Goal: Task Accomplishment & Management: Manage account settings

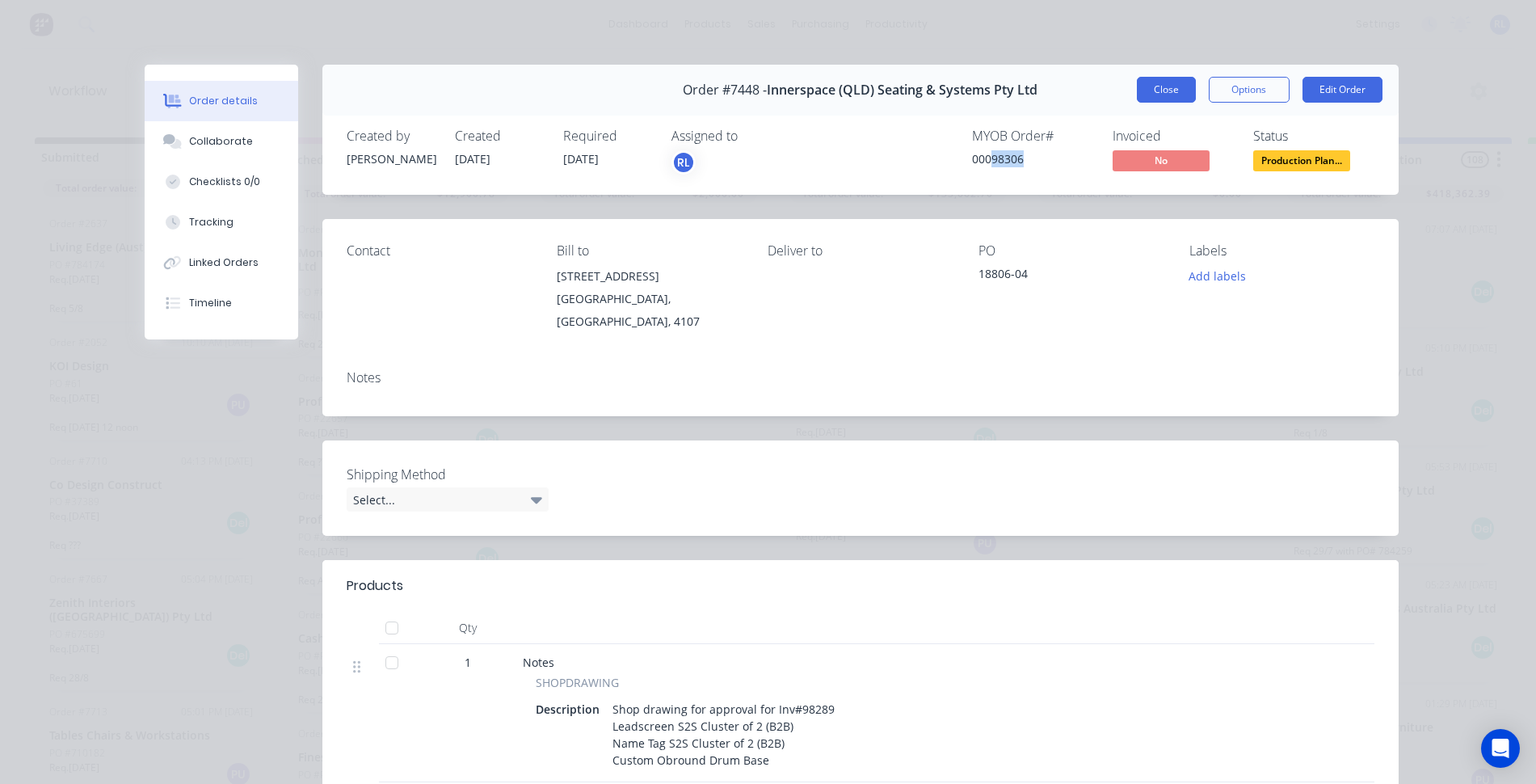
click at [1157, 100] on button "Close" at bounding box center [1166, 89] width 59 height 26
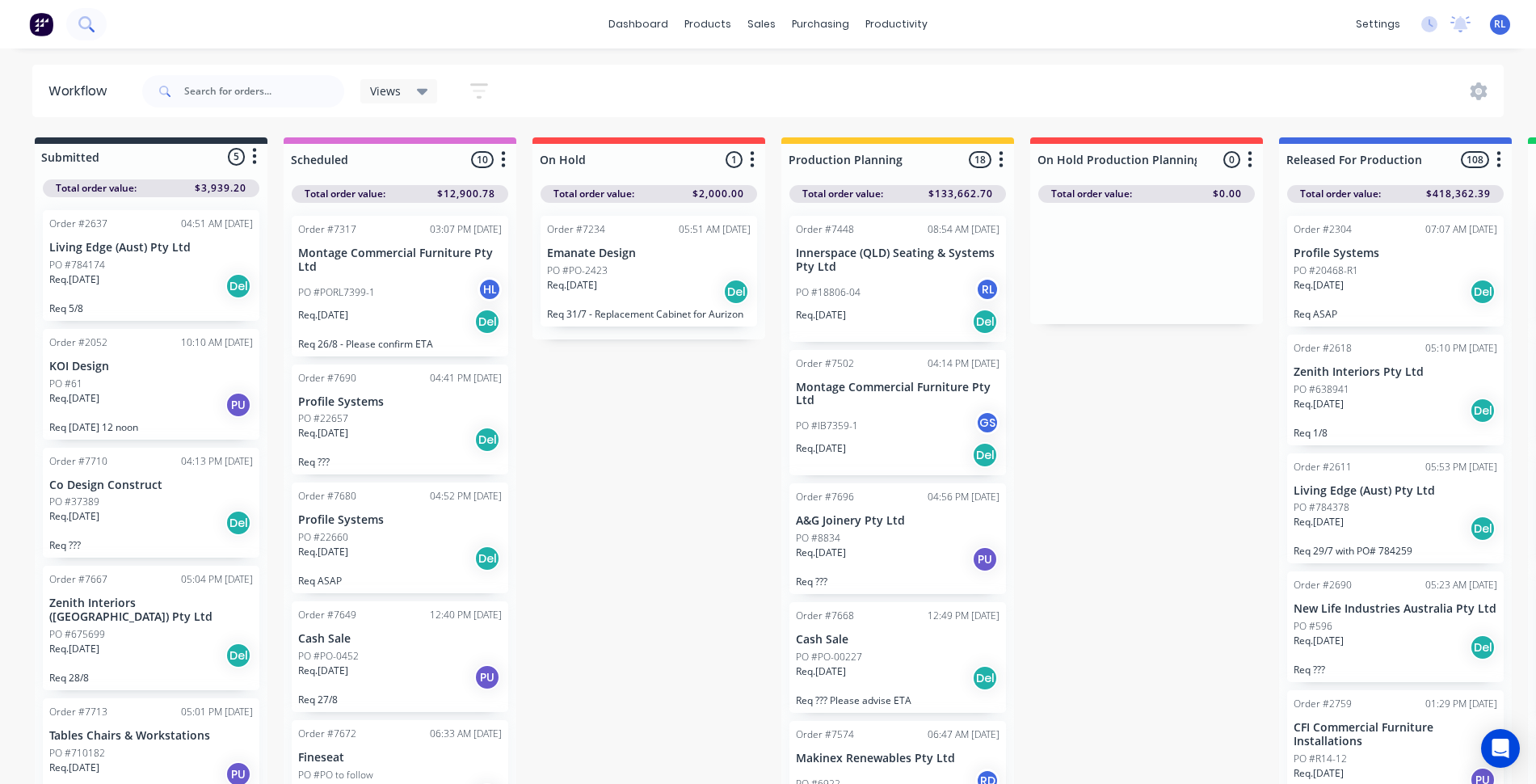
click at [87, 31] on icon at bounding box center [85, 23] width 15 height 15
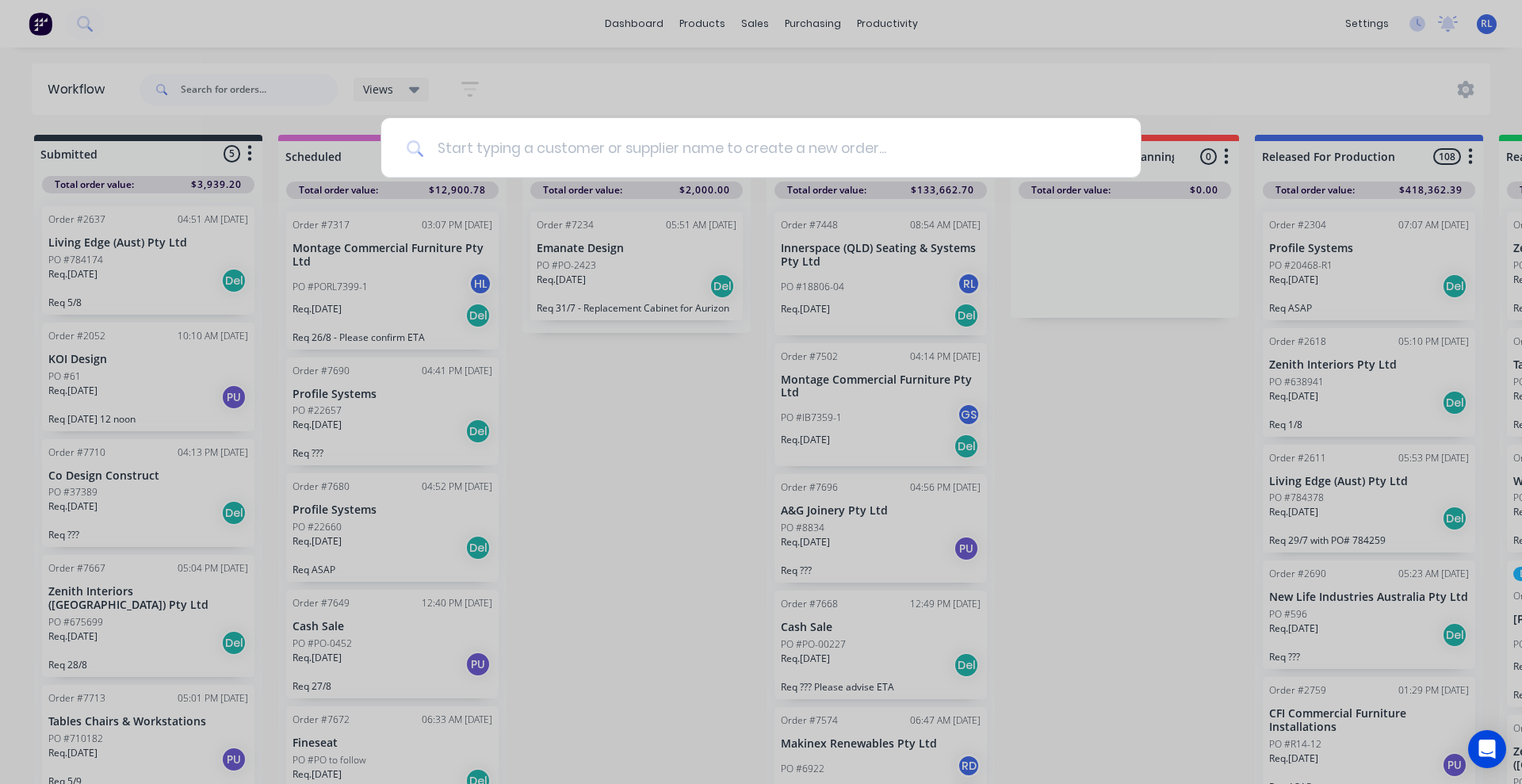
click at [553, 144] on input at bounding box center [769, 147] width 692 height 59
paste input "98572"
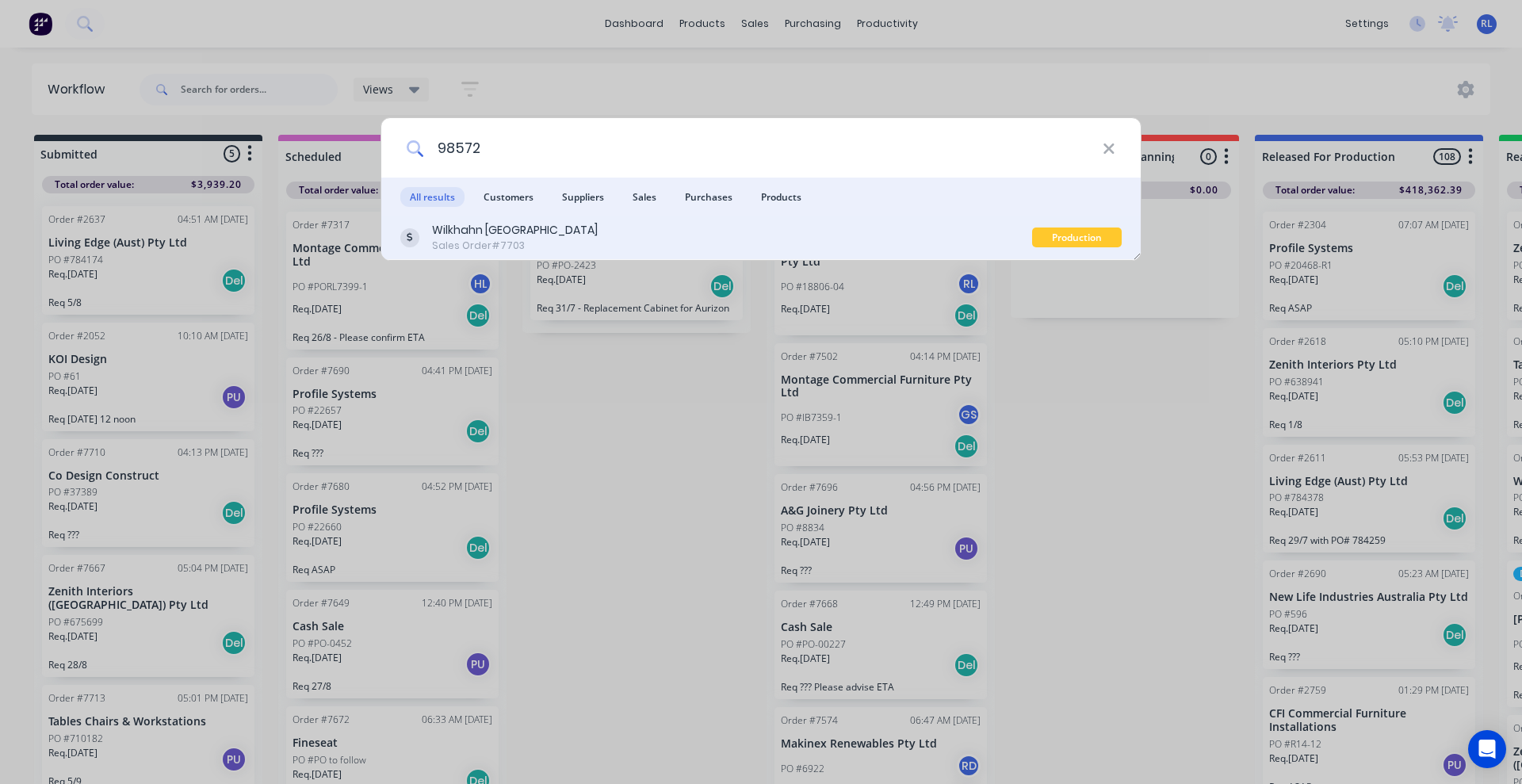
type input "98572"
click at [549, 237] on div "Wilkhahn Asia Pacific Sales Order #7703" at bounding box center [716, 236] width 631 height 31
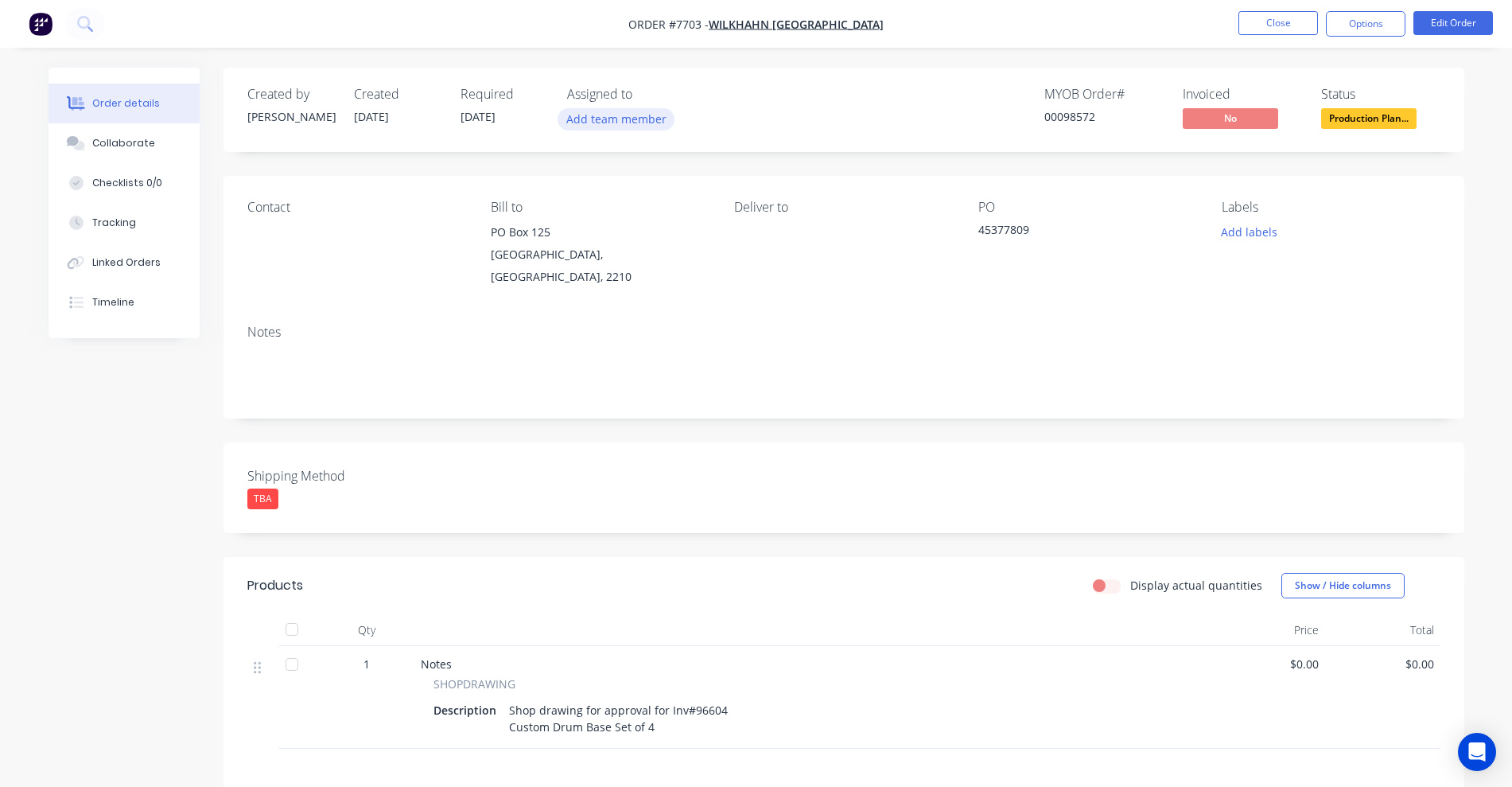
click at [629, 123] on button "Add team member" at bounding box center [616, 119] width 117 height 22
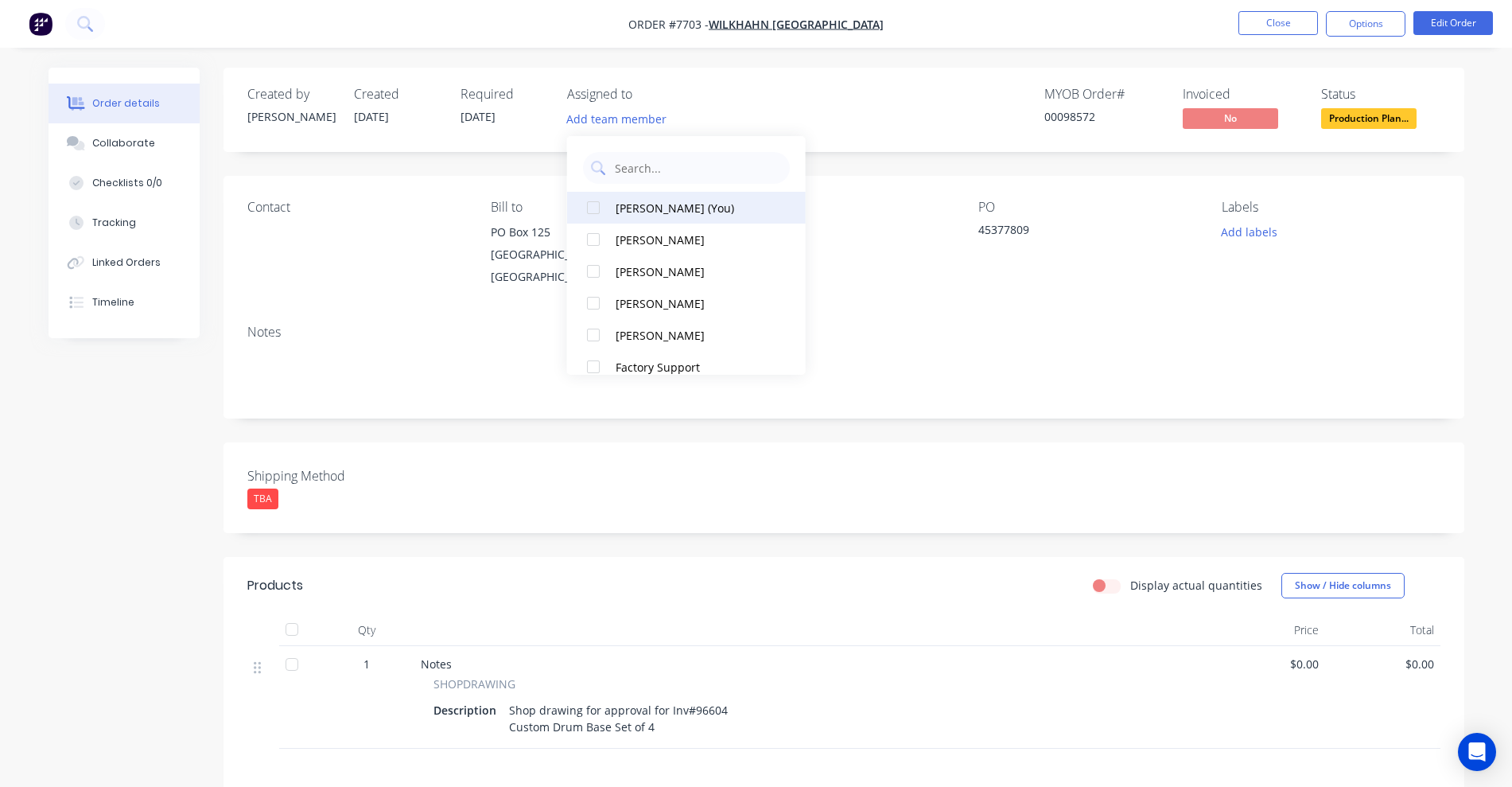
click at [593, 202] on div at bounding box center [593, 207] width 32 height 32
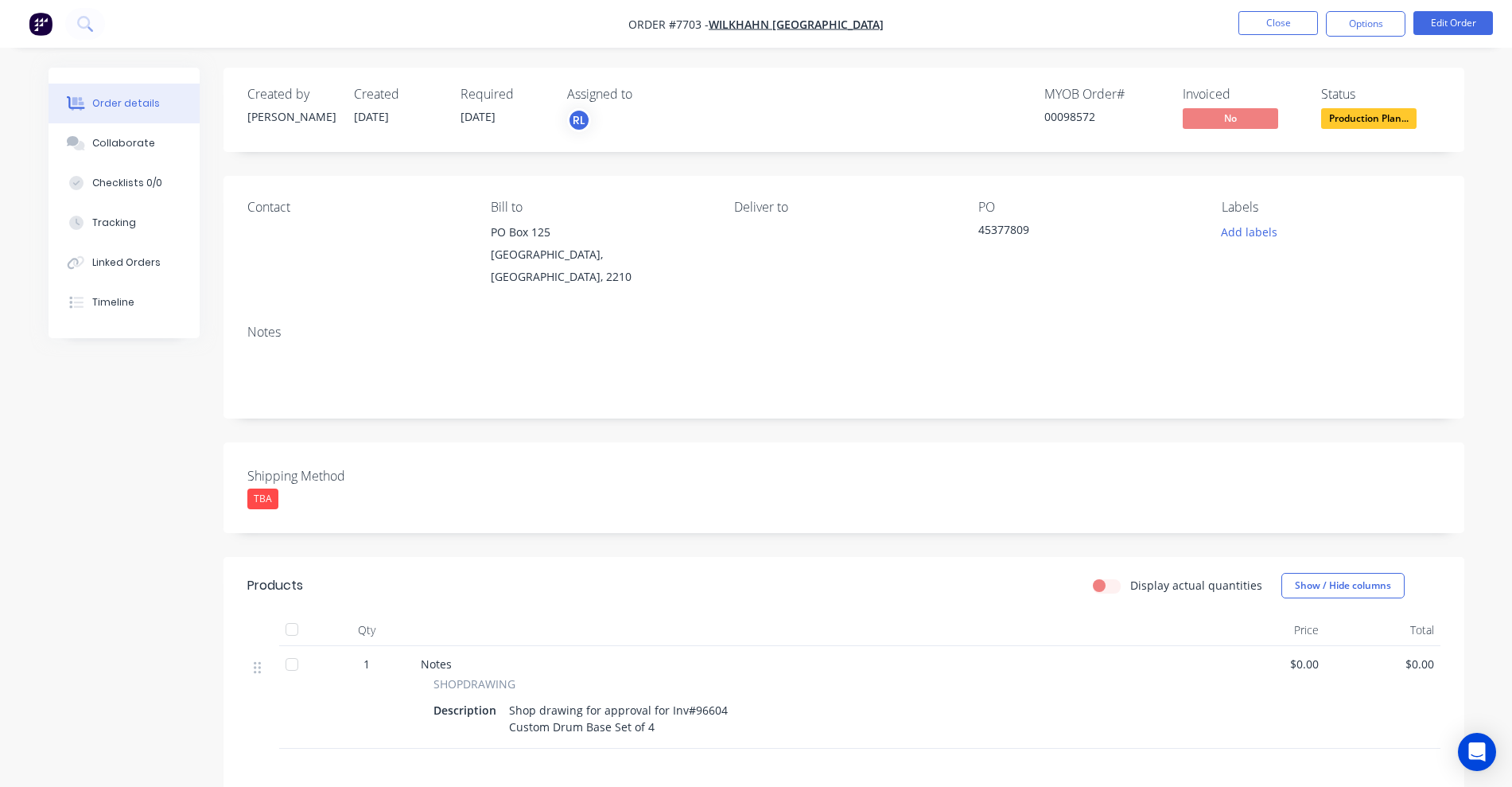
click at [881, 421] on div "Created by [PERSON_NAME] Created [DATE] Required [DATE] Assigned to RL MYOB Ord…" at bounding box center [844, 520] width 1241 height 905
click at [1296, 25] on button "Close" at bounding box center [1278, 23] width 80 height 24
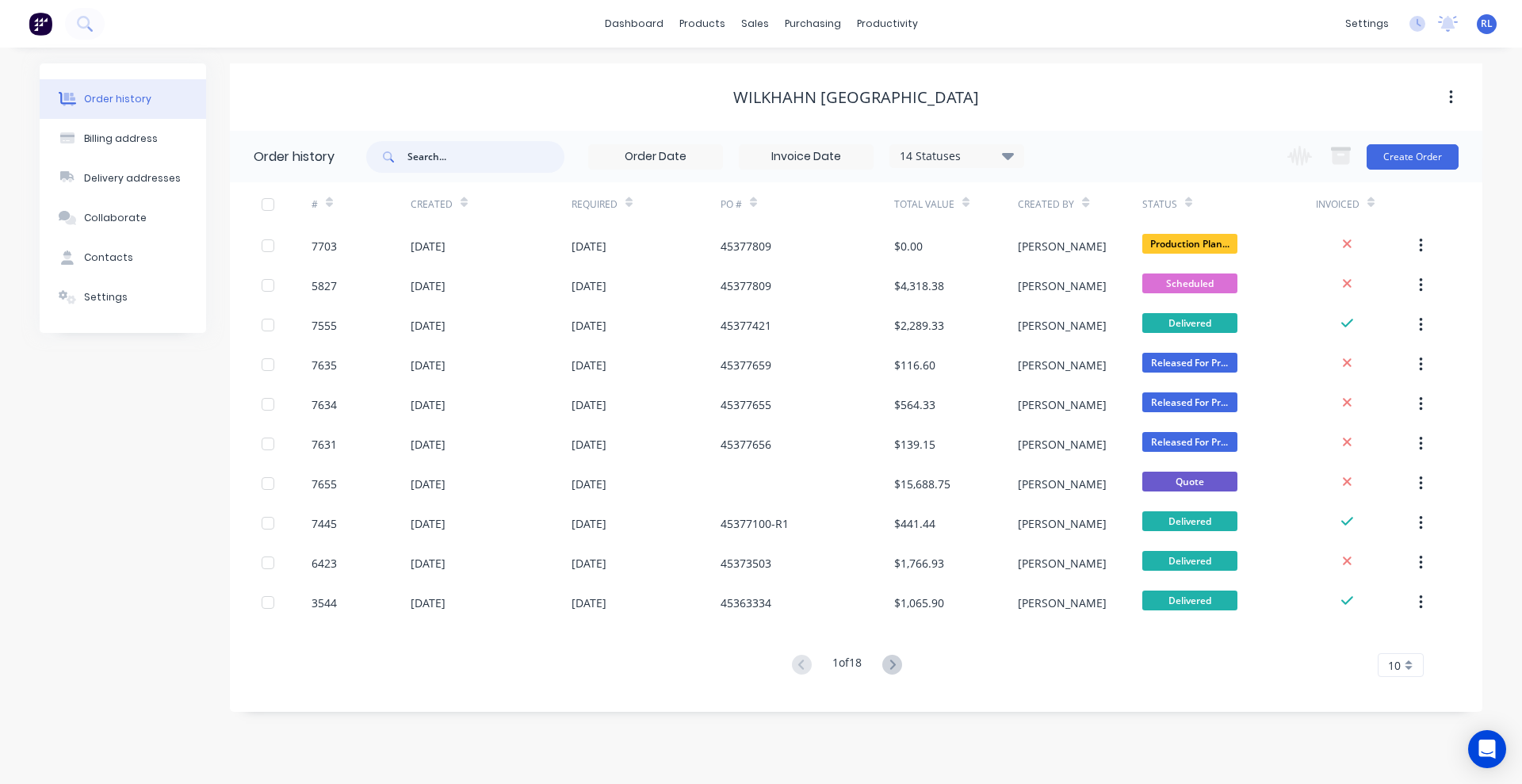
click at [440, 153] on input "text" at bounding box center [486, 157] width 157 height 31
paste input "96604"
type input "96604"
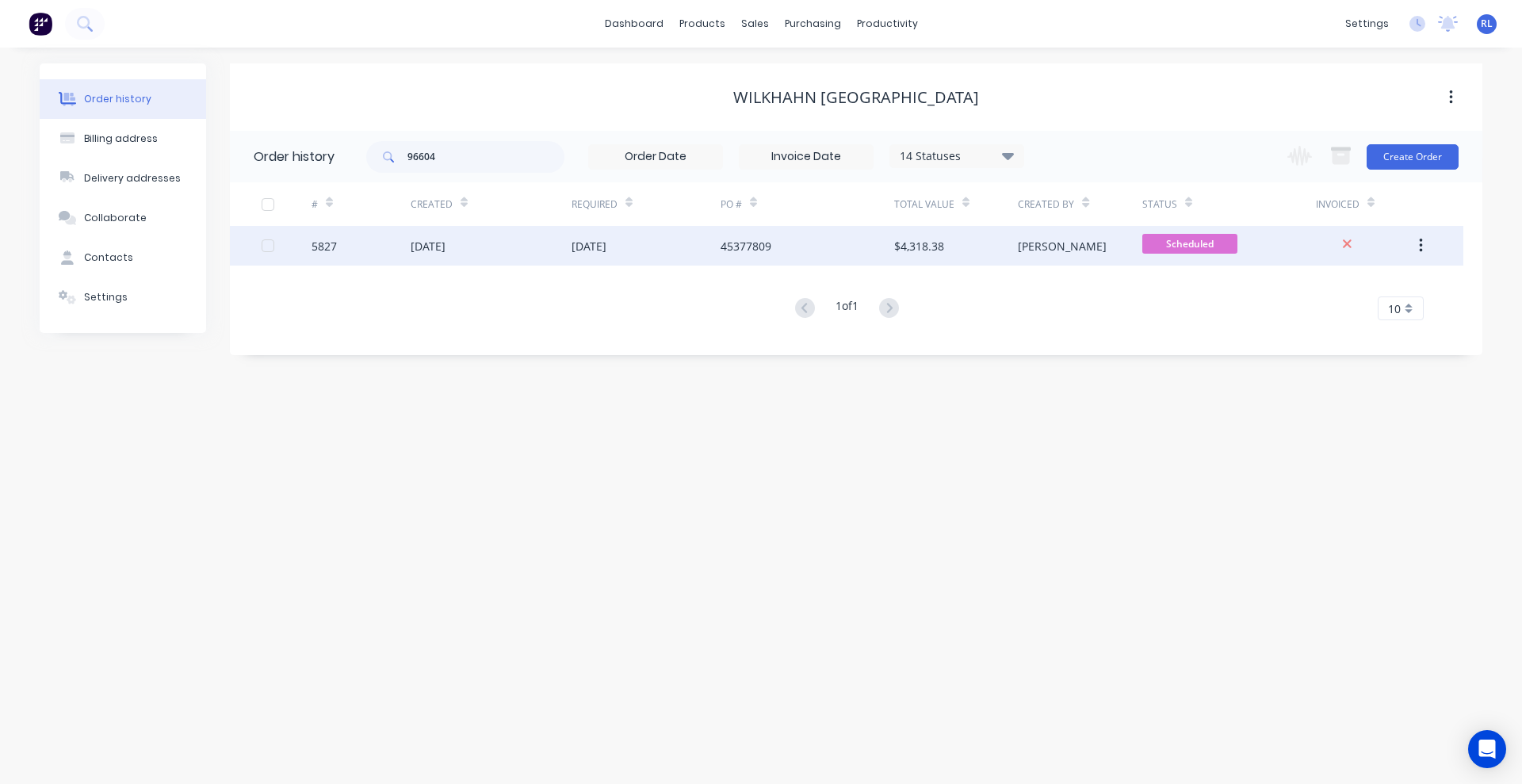
click at [479, 246] on div "[DATE]" at bounding box center [491, 245] width 161 height 39
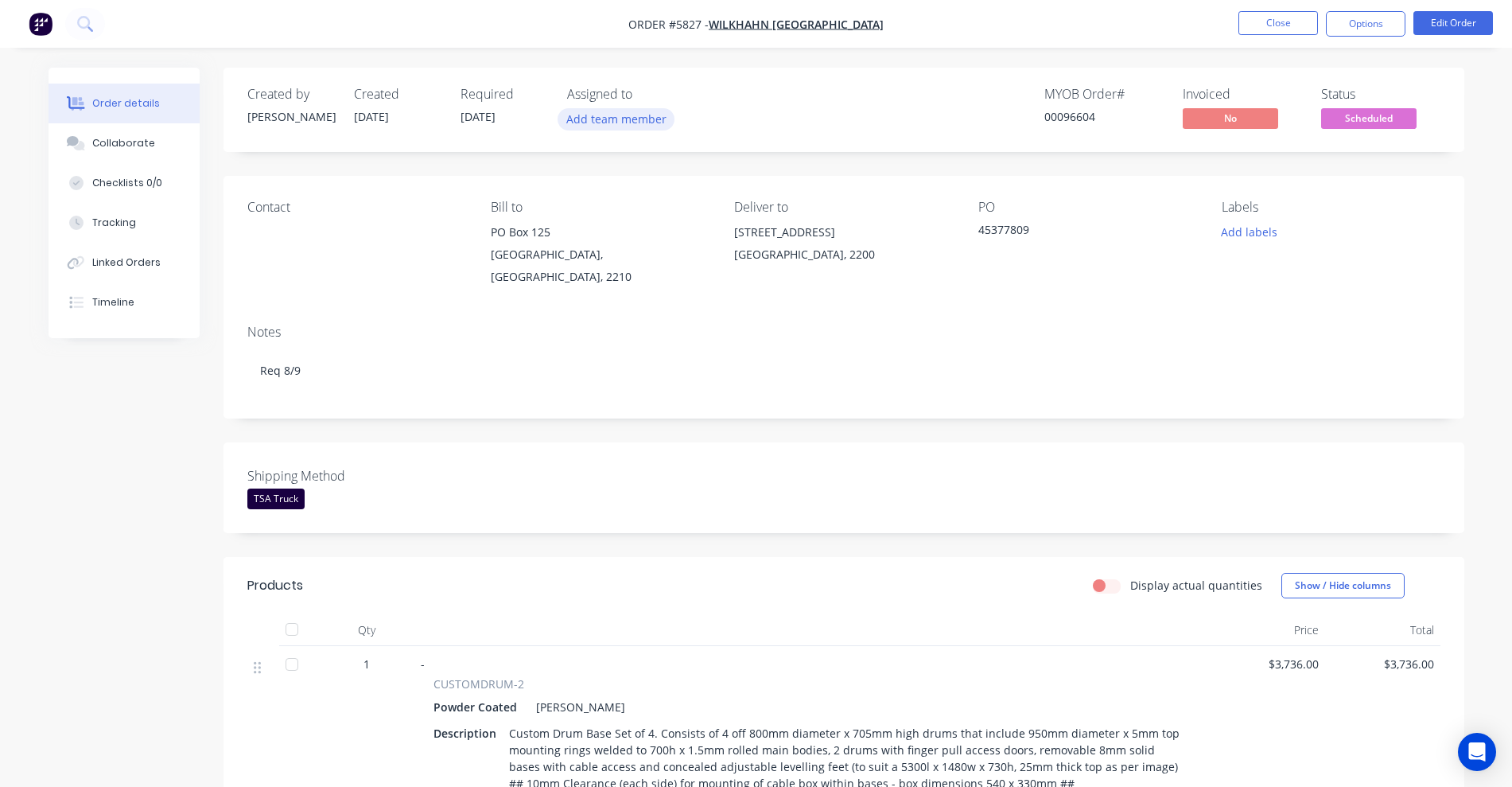
click at [629, 124] on button "Add team member" at bounding box center [616, 119] width 117 height 22
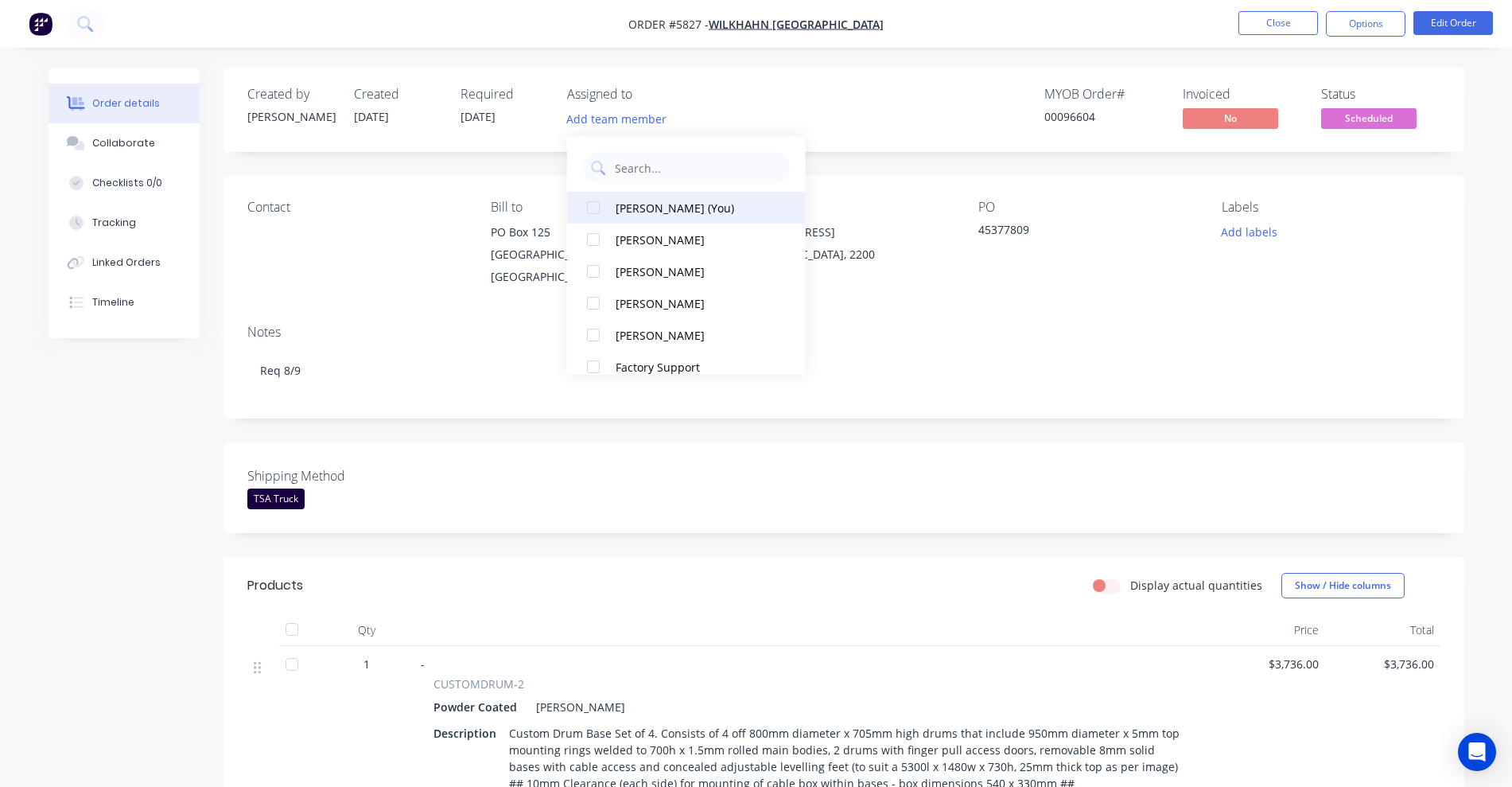
click at [614, 205] on button "[PERSON_NAME] (You)" at bounding box center [686, 207] width 239 height 32
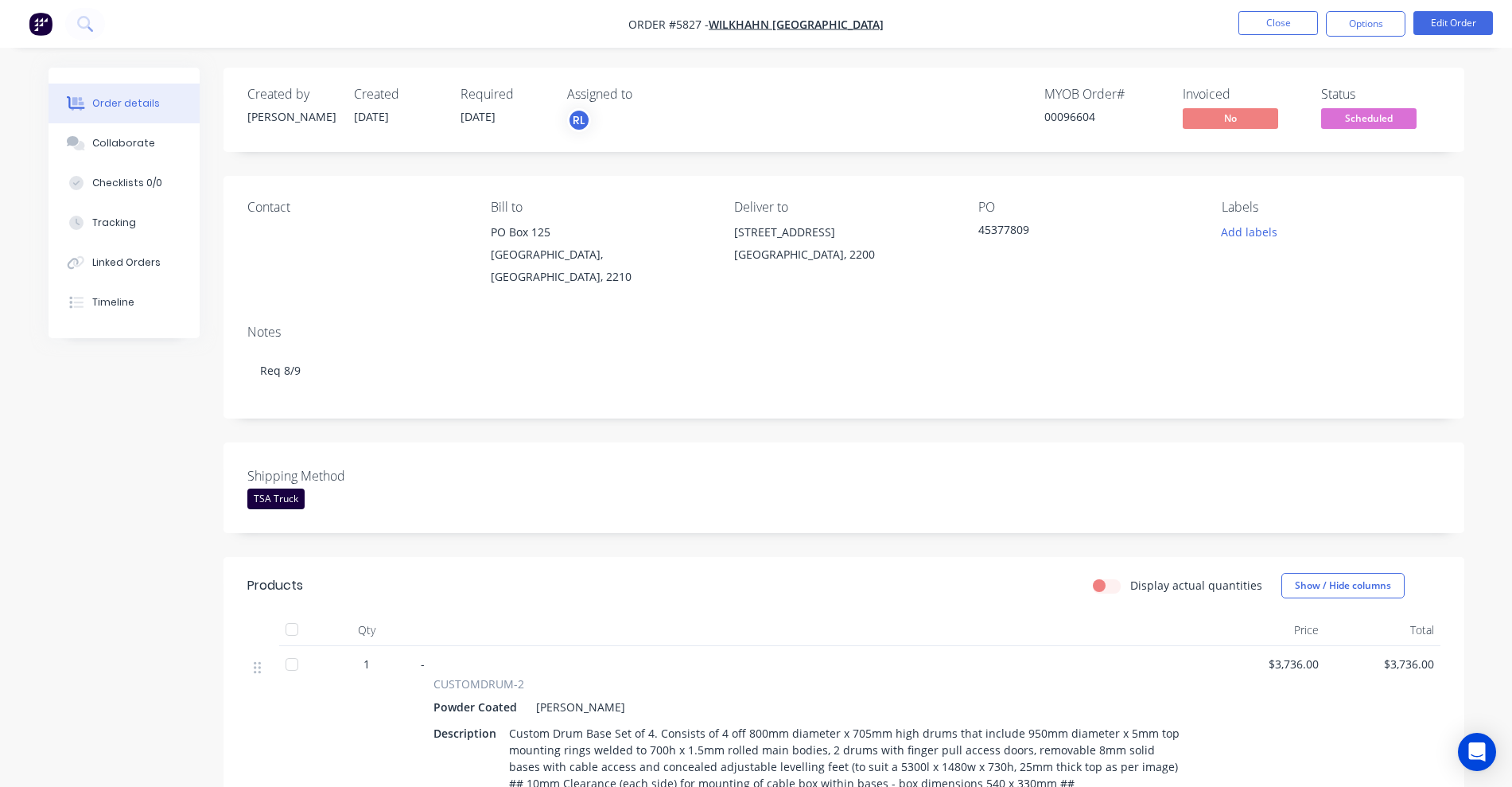
click at [943, 421] on div "Created by [PERSON_NAME] Created [DATE] Required [DATE] Assigned to RL MYOB Ord…" at bounding box center [844, 796] width 1241 height 1458
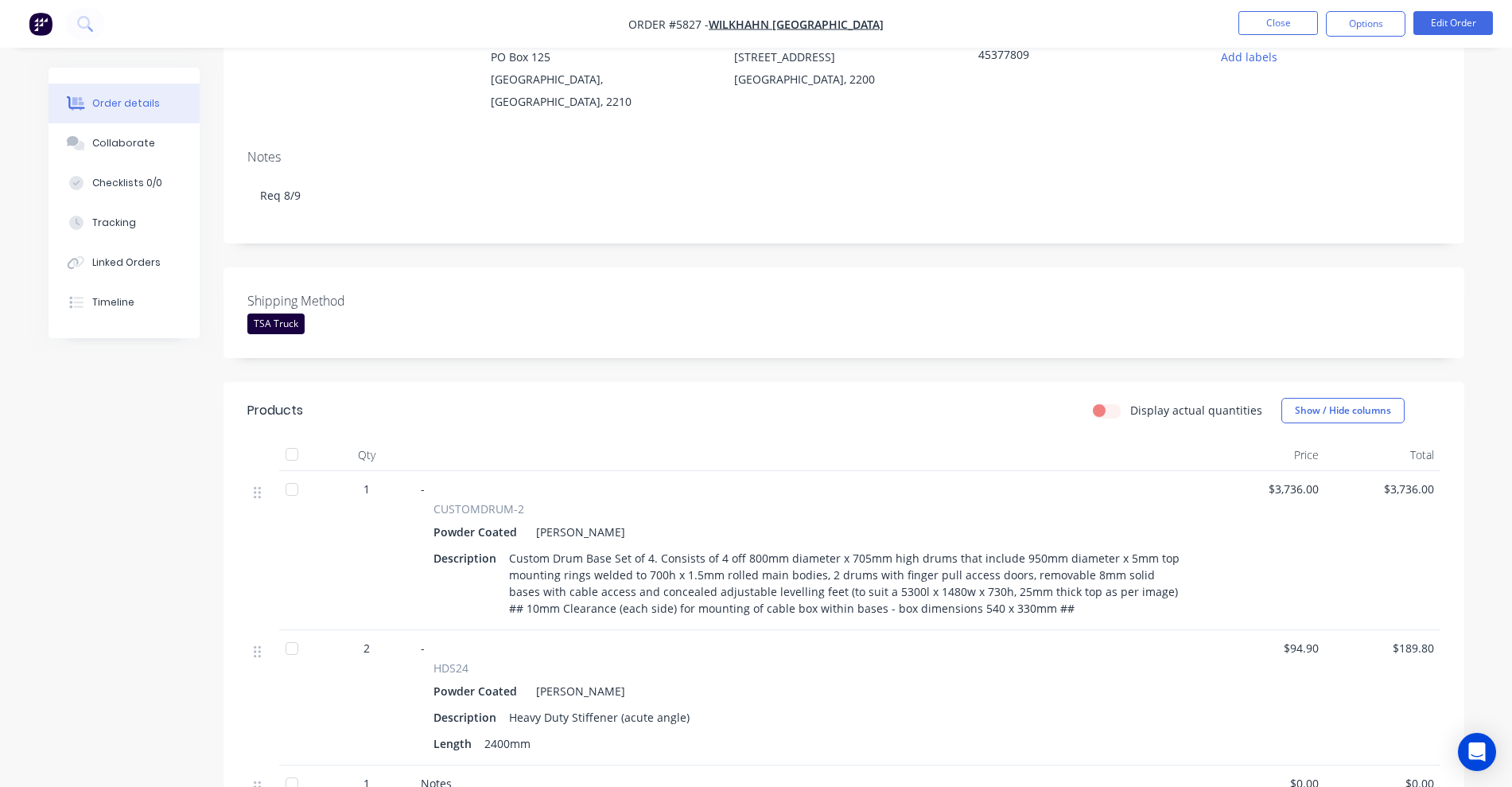
scroll to position [314, 0]
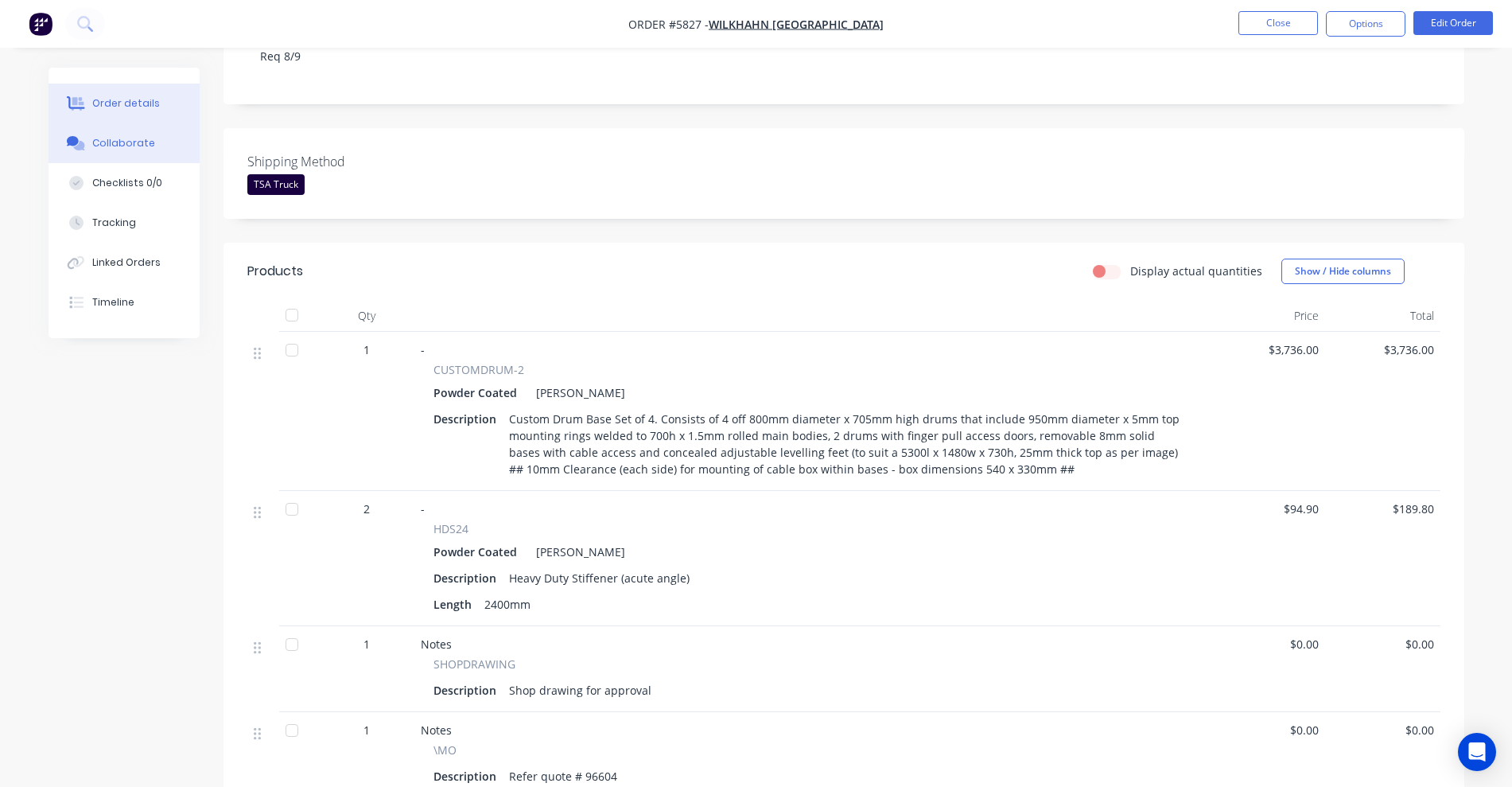
click at [130, 148] on div "Collaborate" at bounding box center [123, 143] width 63 height 14
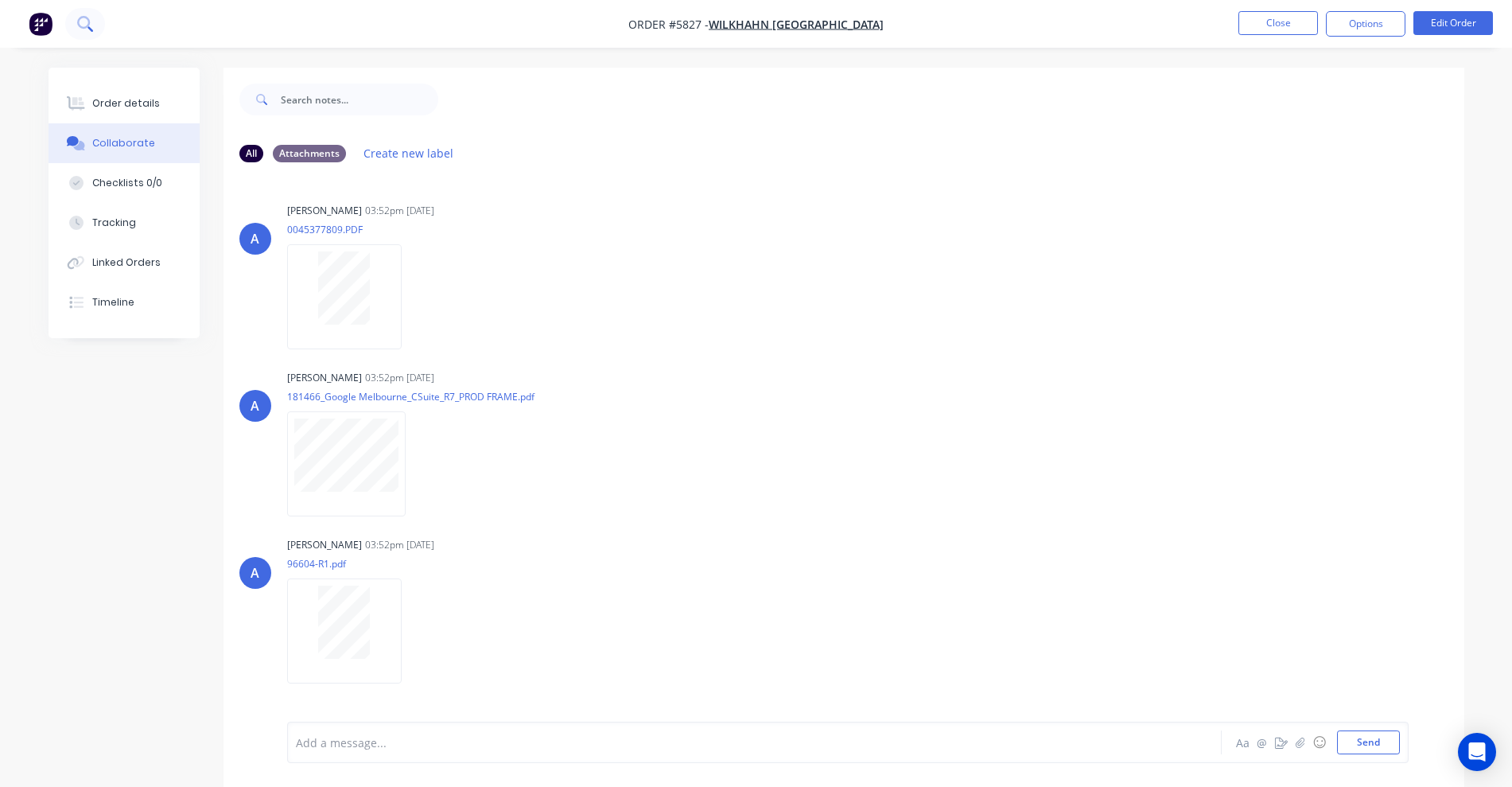
click at [79, 34] on button at bounding box center [85, 24] width 39 height 32
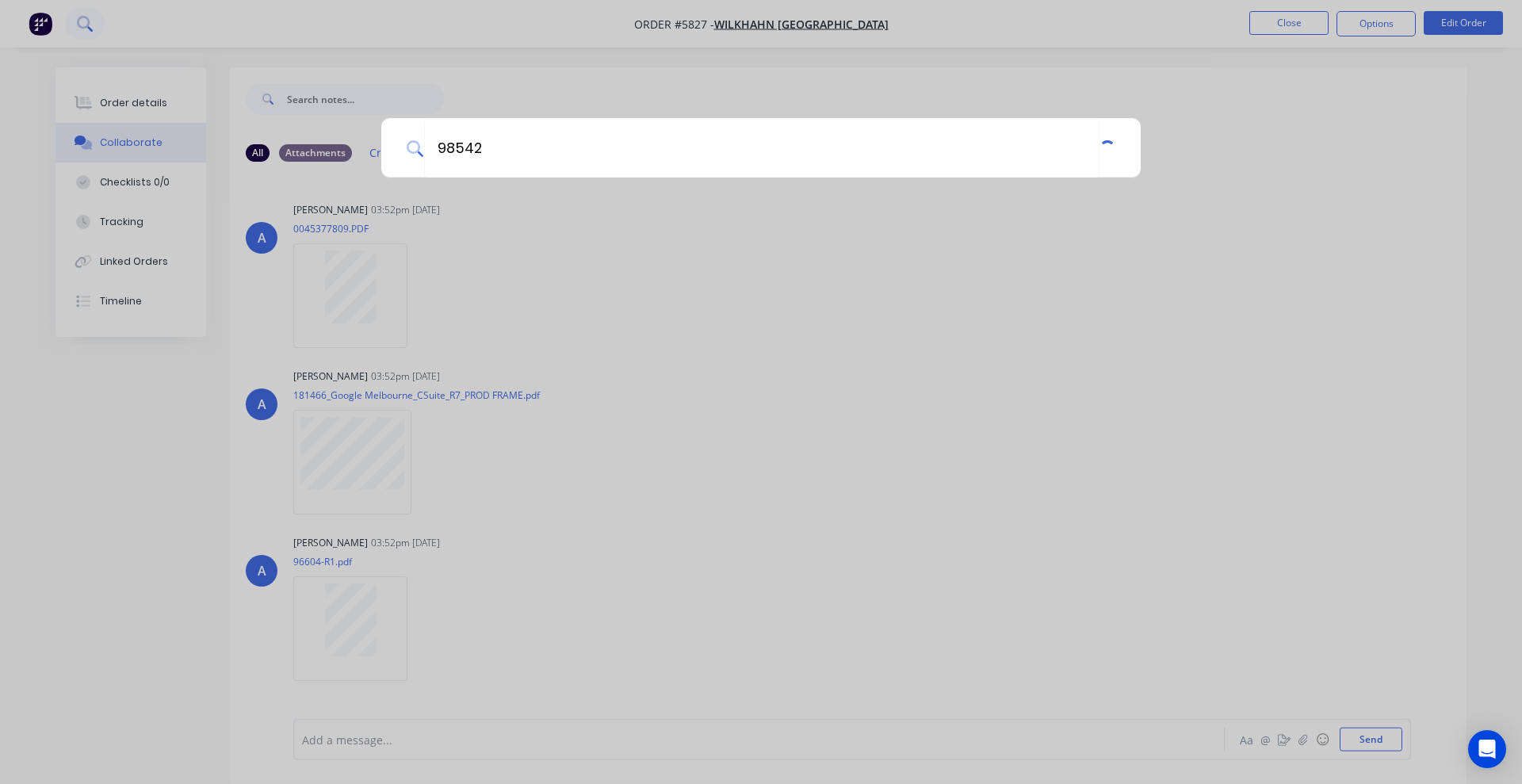
type input "98542"
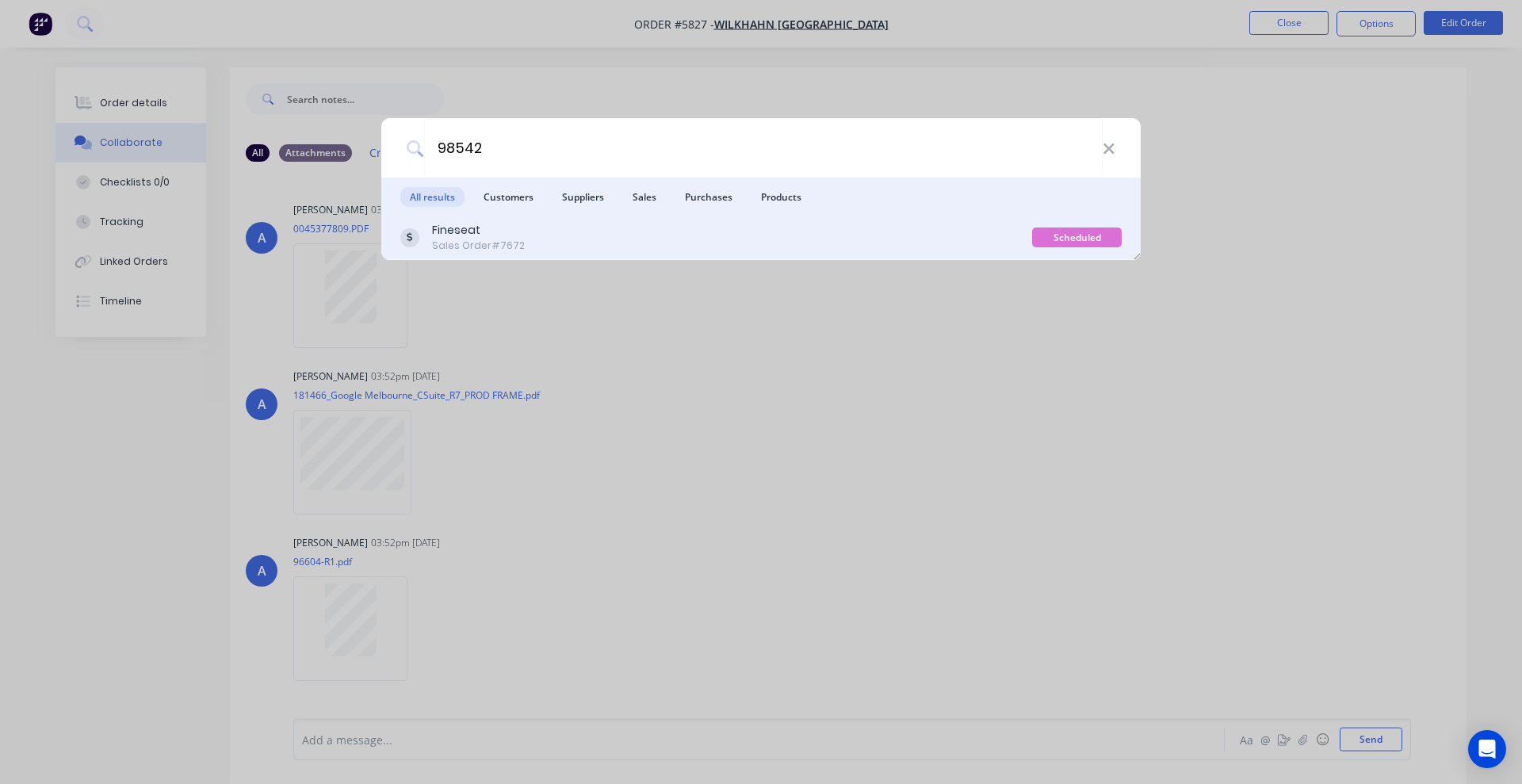
click at [499, 227] on div "Fineseat" at bounding box center [478, 229] width 92 height 17
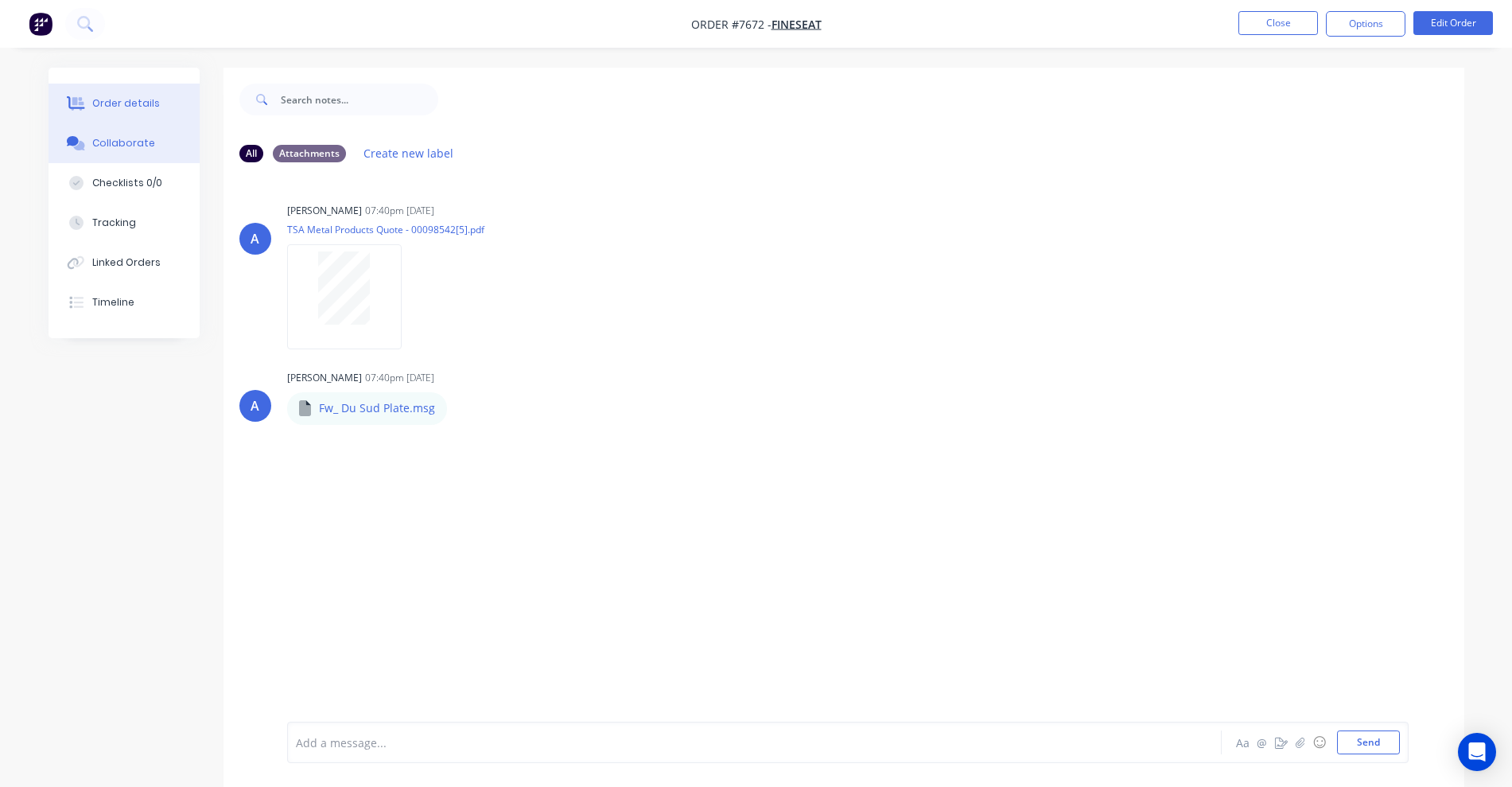
click at [129, 92] on button "Order details" at bounding box center [123, 102] width 151 height 39
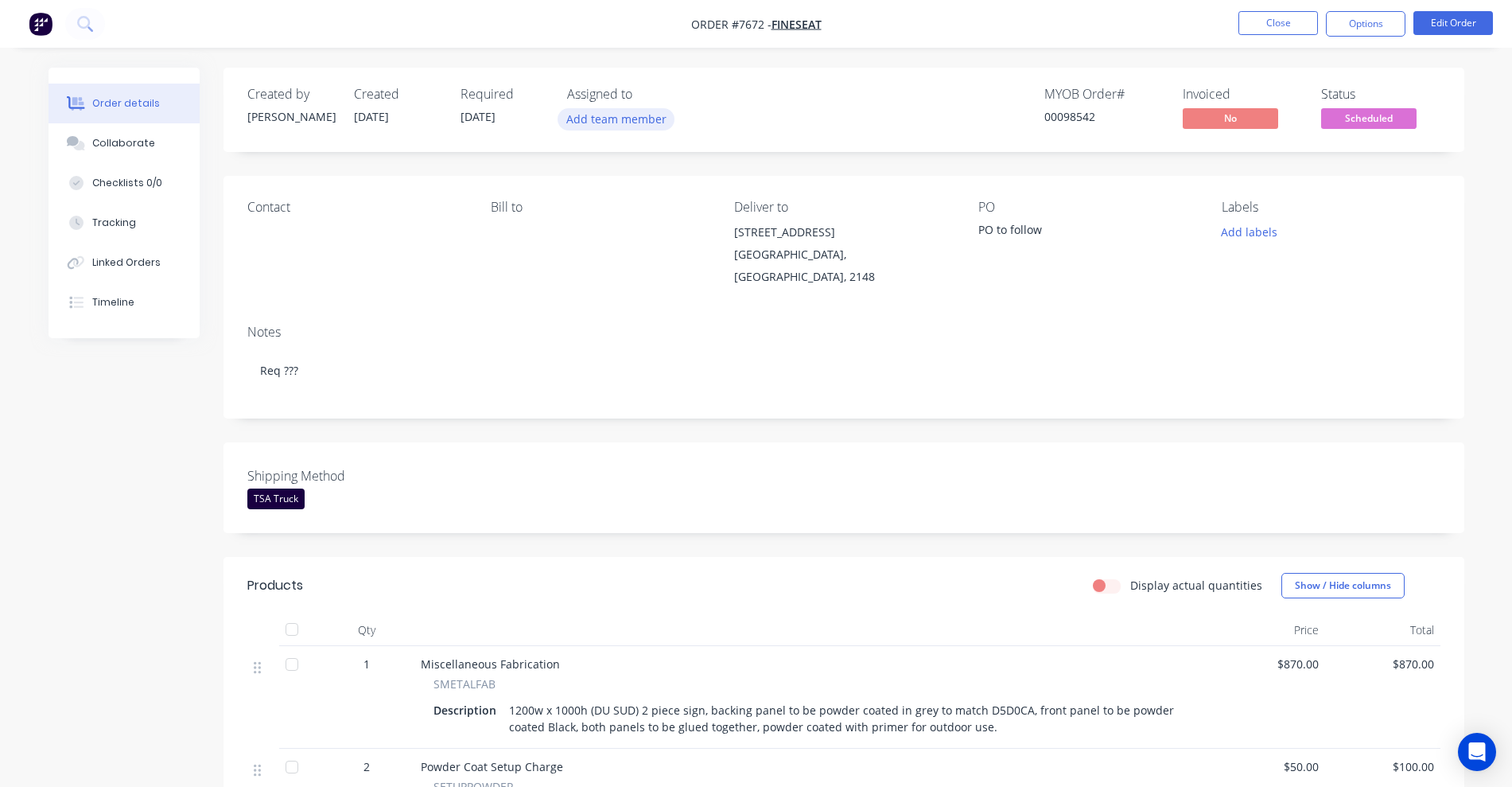
click at [620, 118] on button "Add team member" at bounding box center [616, 119] width 117 height 22
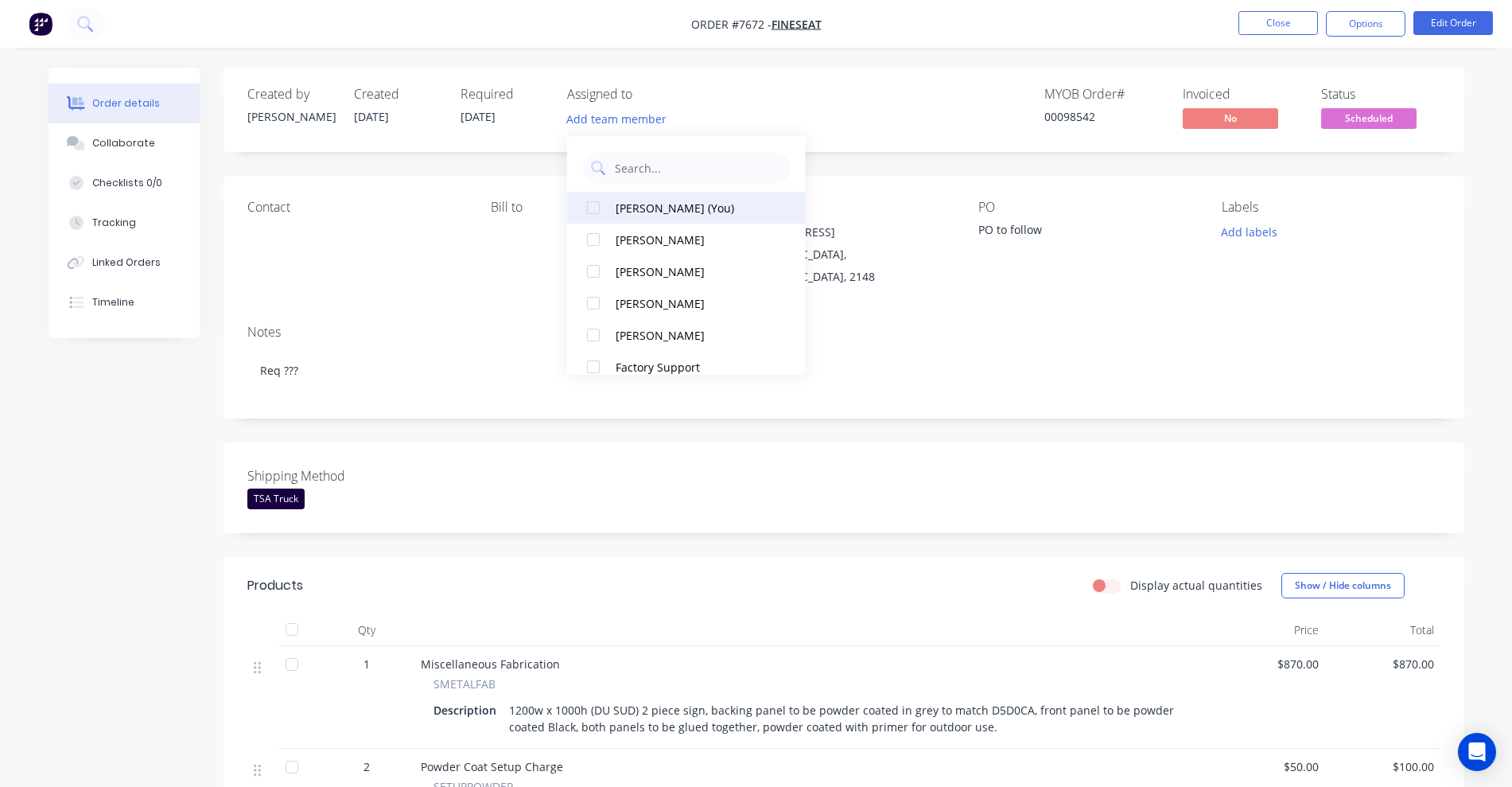
click at [644, 206] on div "[PERSON_NAME] (You)" at bounding box center [696, 207] width 159 height 17
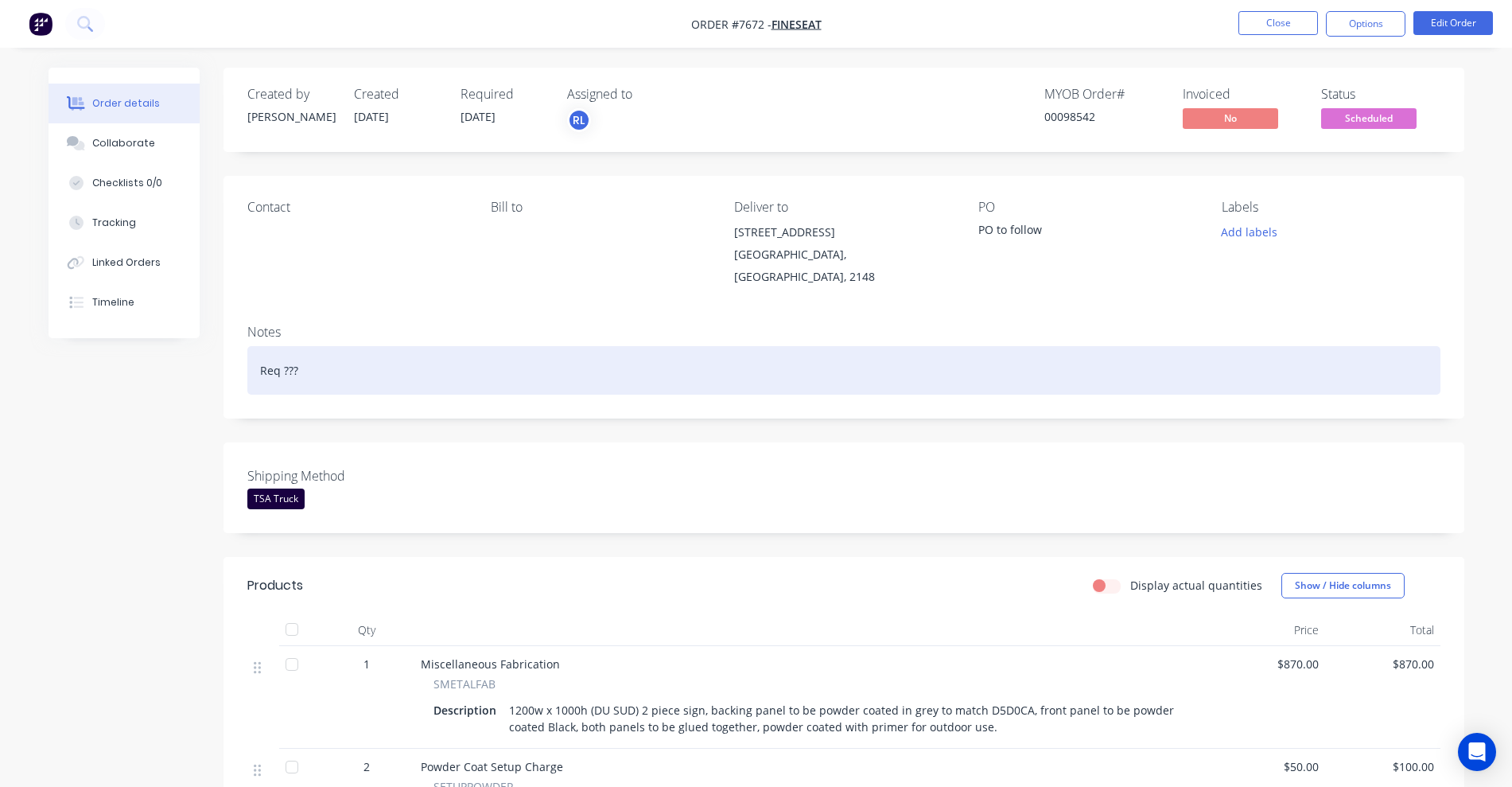
click at [1026, 348] on div "Req ???" at bounding box center [844, 369] width 1193 height 48
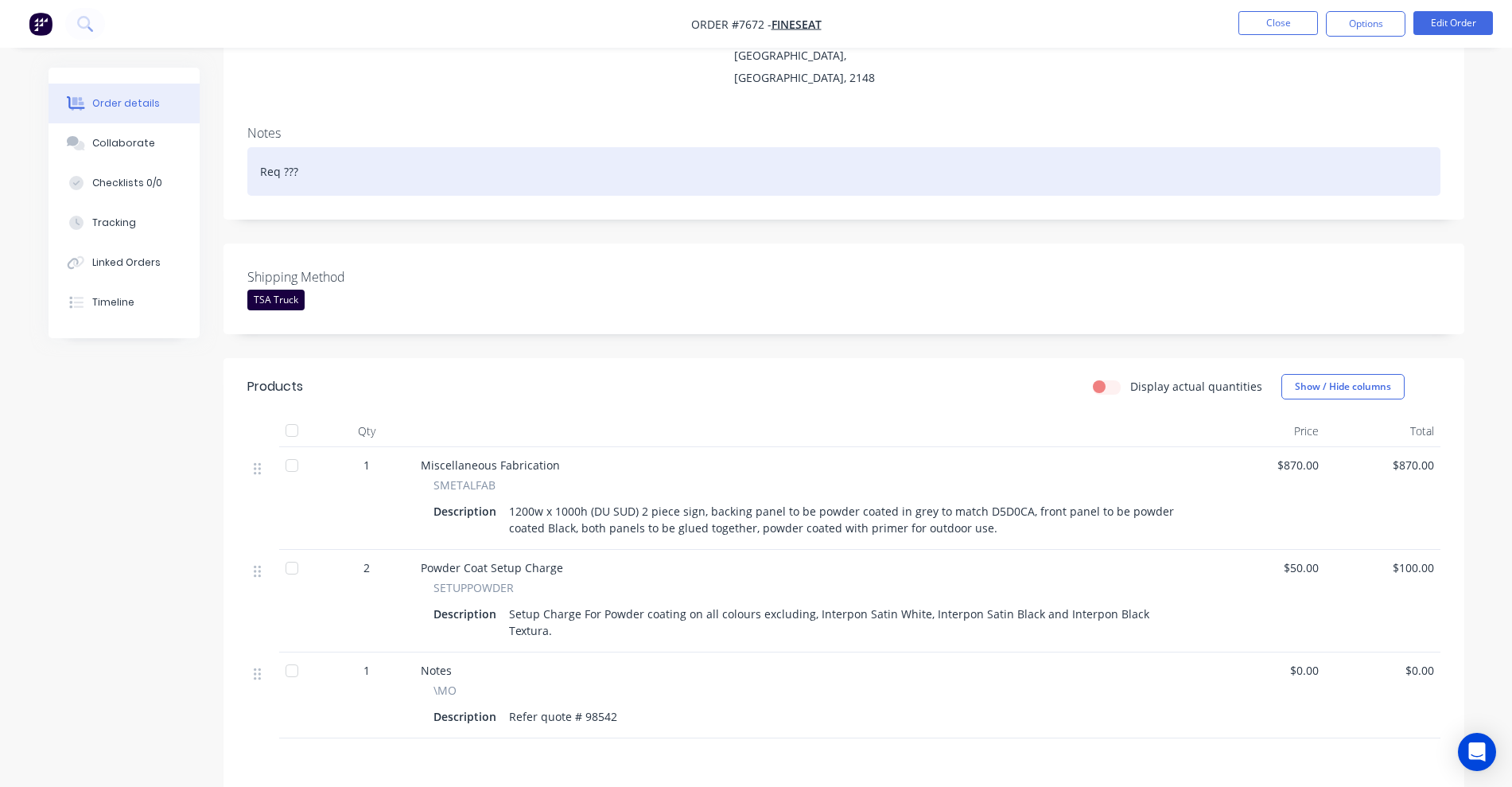
scroll to position [200, 0]
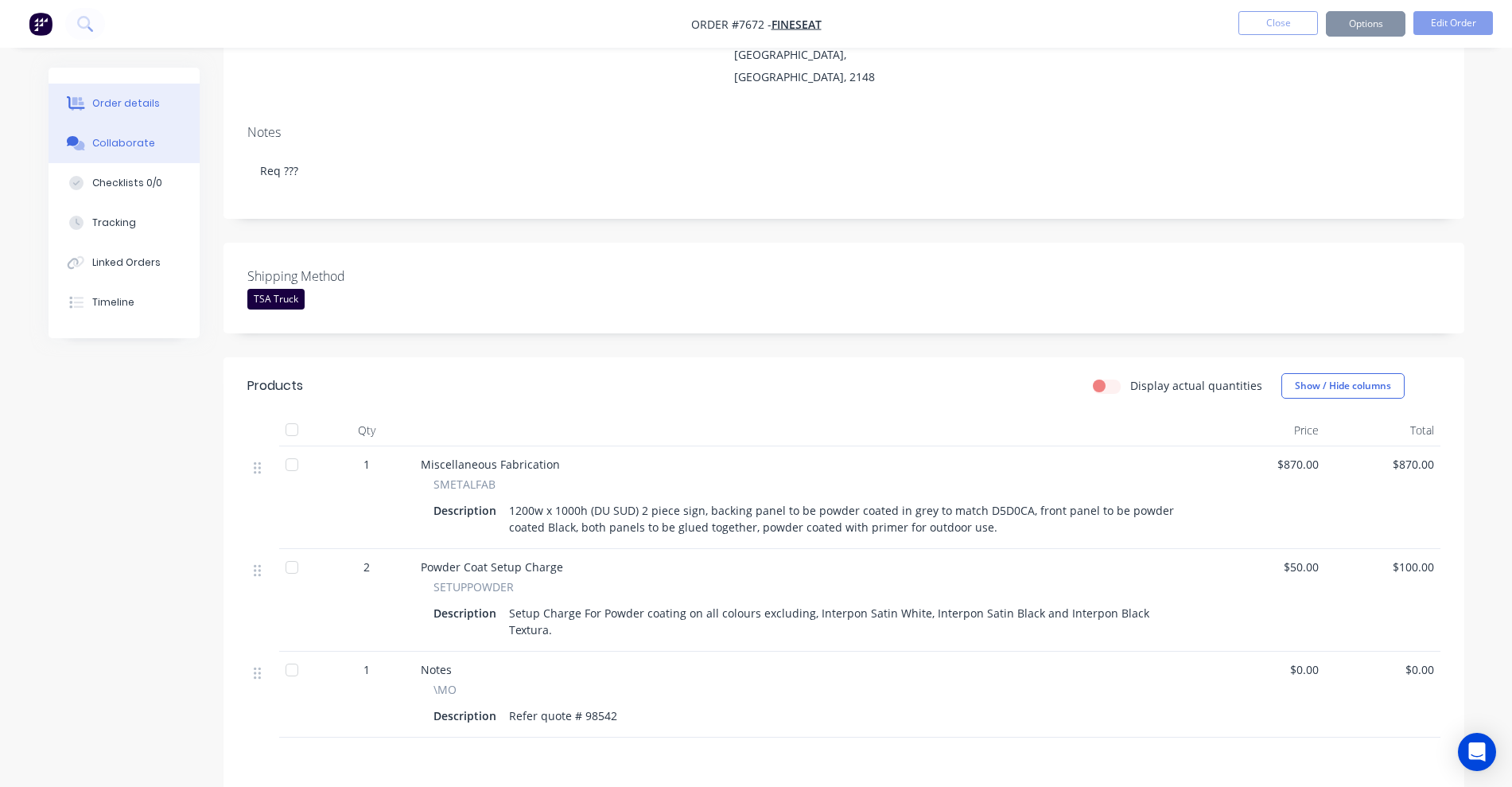
click at [149, 146] on div "Collaborate" at bounding box center [123, 143] width 63 height 14
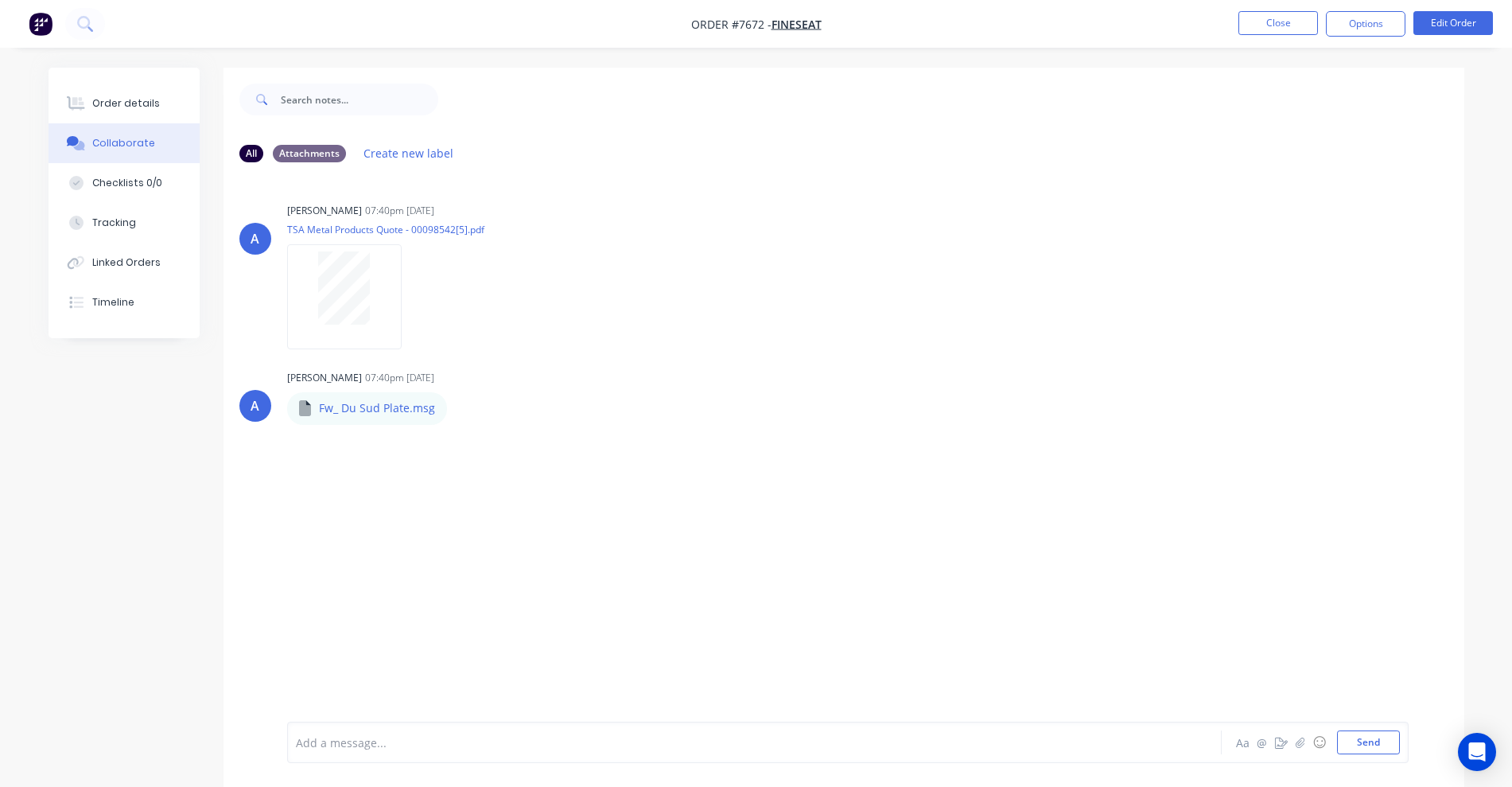
click at [41, 19] on img "button" at bounding box center [40, 24] width 24 height 24
